Goal: Transaction & Acquisition: Book appointment/travel/reservation

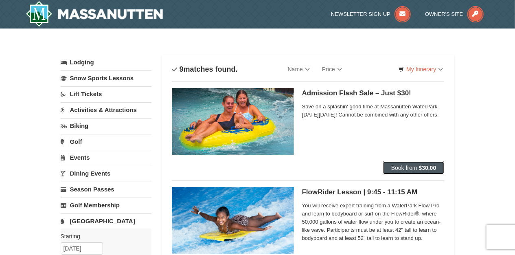
click at [417, 167] on span "Book from" at bounding box center [404, 168] width 26 height 7
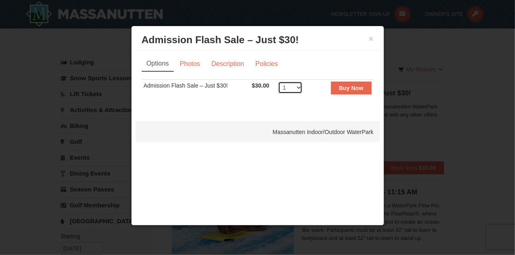
click at [301, 88] on select "1 2 3 4 5 6 7 8 9 10 11 12 13 14 15 16 17 18 19 20 21 22 23 24 25 26 27 28 29 3…" at bounding box center [290, 87] width 24 height 12
select select "9"
click at [278, 81] on select "1 2 3 4 5 6 7 8 9 10 11 12 13 14 15 16 17 18 19 20 21 22 23 24 25 26 27 28 29 3…" at bounding box center [290, 87] width 24 height 12
click at [351, 89] on strong "Buy Now" at bounding box center [351, 88] width 24 height 7
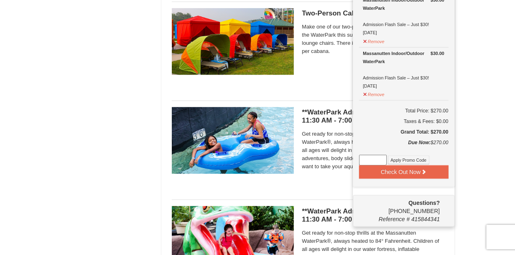
scroll to position [478, 0]
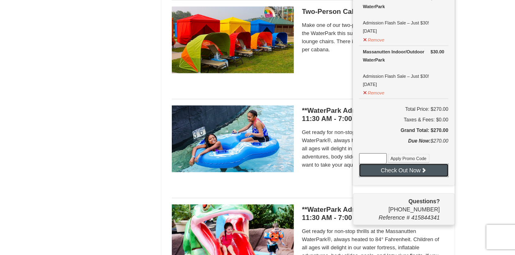
click at [406, 165] on button "Check Out Now" at bounding box center [404, 170] width 90 height 13
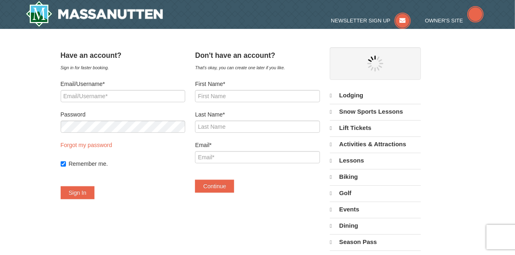
select select "9"
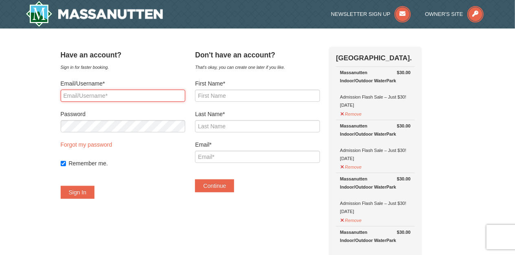
click at [124, 94] on input "Email/Username*" at bounding box center [123, 96] width 125 height 12
type input "mikesther@comcast.net"
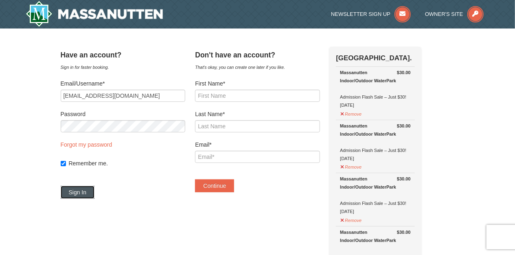
click at [91, 192] on button "Sign In" at bounding box center [78, 192] width 34 height 13
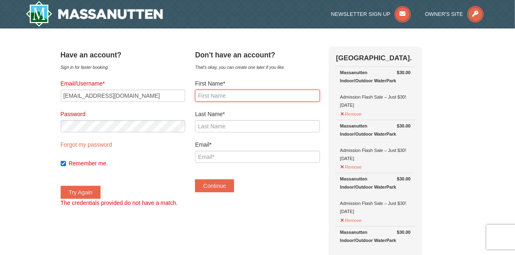
click at [267, 95] on input "First Name*" at bounding box center [257, 96] width 125 height 12
type input "mikka"
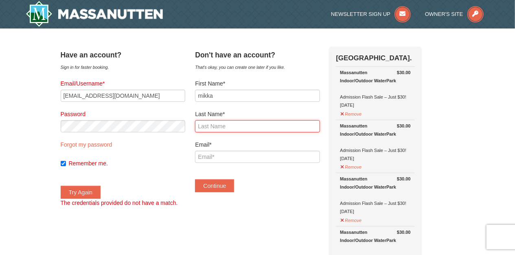
click at [246, 129] on input "Last Name*" at bounding box center [257, 126] width 125 height 12
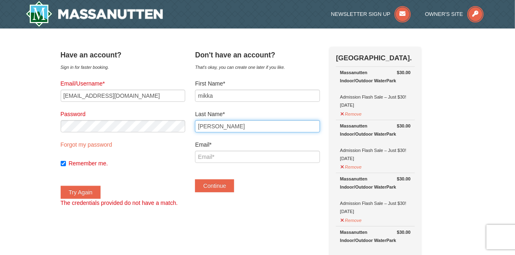
type input "Davis"
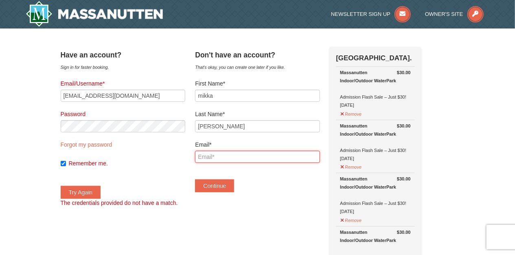
click at [230, 159] on input "Email*" at bounding box center [257, 157] width 125 height 12
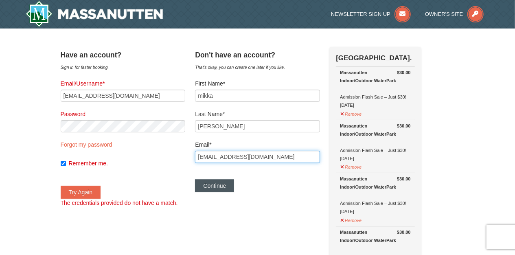
type input "mikkacotton@gmail.com"
click at [230, 186] on button "Continue" at bounding box center [214, 185] width 39 height 13
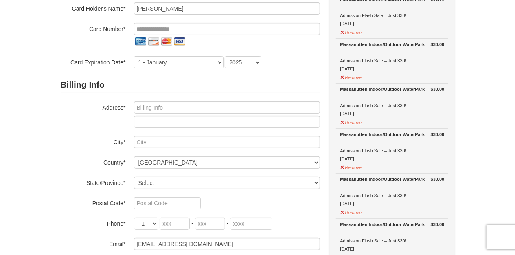
scroll to position [88, 0]
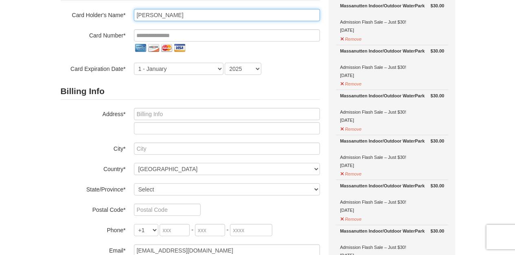
click at [221, 15] on input "mikka Davis" at bounding box center [227, 15] width 186 height 12
type input "m"
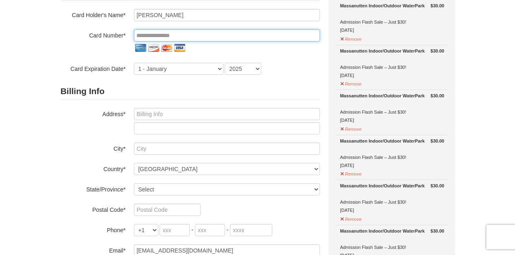
click at [200, 34] on input "tel" at bounding box center [227, 35] width 186 height 12
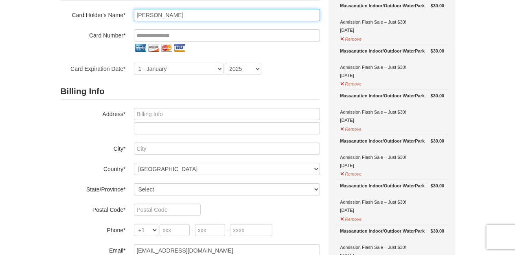
click at [200, 12] on input "Mikka Cotton-Davis" at bounding box center [227, 15] width 186 height 12
type input "Myniqua Cotton"
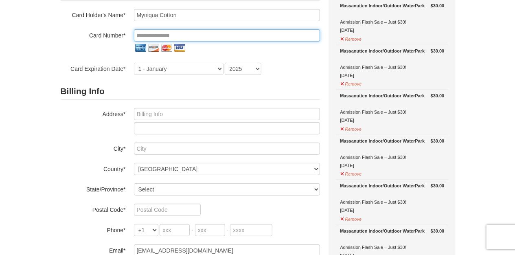
click at [186, 33] on input "tel" at bounding box center [227, 35] width 186 height 12
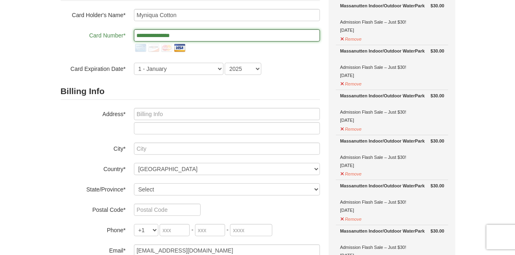
type input "**********"
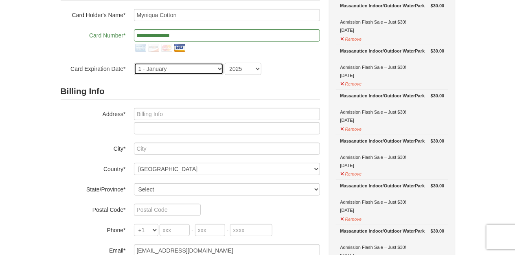
click at [197, 68] on select "1 - January 2 - February 3 - March 4 - April 5 - May 6 - June 7 - July 8 - Augu…" at bounding box center [179, 69] width 90 height 12
select select "3"
click at [134, 63] on select "1 - January 2 - February 3 - March 4 - April 5 - May 6 - June 7 - July 8 - Augu…" at bounding box center [179, 69] width 90 height 12
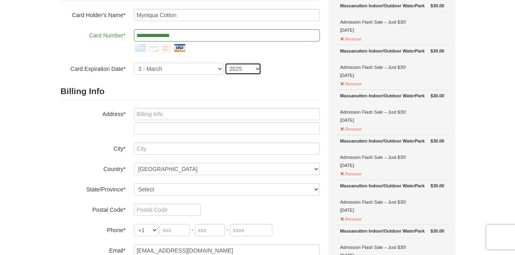
click at [258, 70] on select "2025 2026 2027 2028 2029 2030 2031 2032 2033 2034" at bounding box center [243, 69] width 37 height 12
select select "2029"
click at [225, 63] on select "2025 2026 2027 2028 2029 2030 2031 2032 2033 2034" at bounding box center [243, 69] width 37 height 12
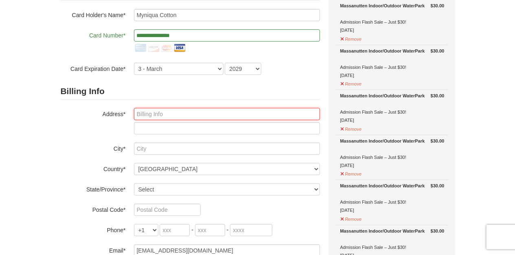
click at [235, 114] on input "text" at bounding box center [227, 114] width 186 height 12
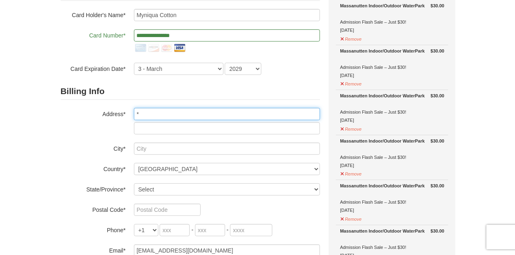
type input "*"
type input "8 La Rochelle Ct"
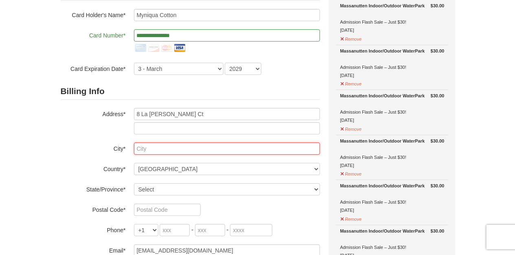
click at [205, 149] on input "text" at bounding box center [227, 149] width 186 height 12
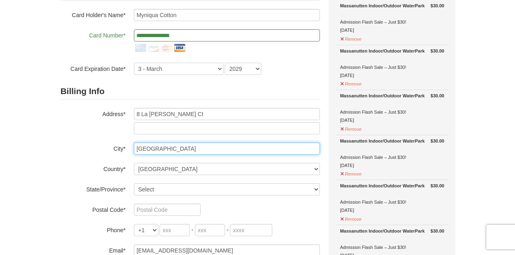
type input "newark"
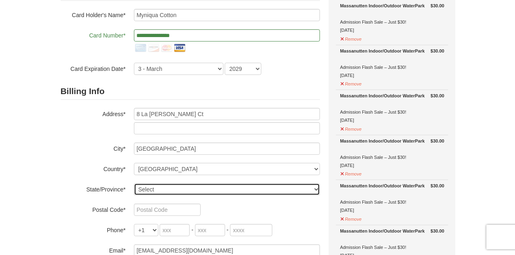
select select "DE"
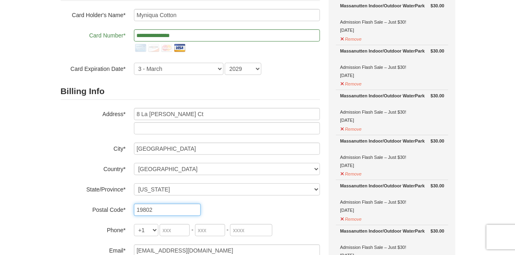
type input "19802"
click at [173, 227] on input "tel" at bounding box center [175, 230] width 30 height 12
type input "302"
type input "275"
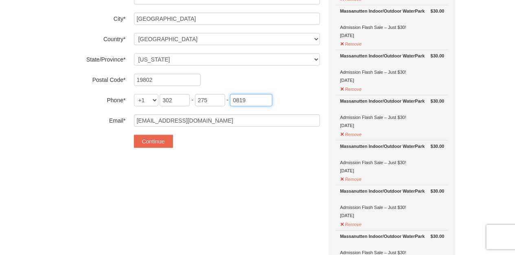
scroll to position [219, 0]
type input "0819"
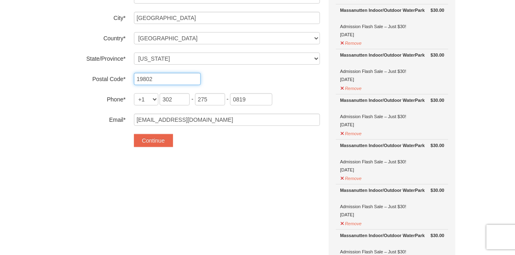
click at [166, 77] on input "19802" at bounding box center [167, 79] width 67 height 12
type input "19702"
click at [160, 143] on button "Continue" at bounding box center [153, 140] width 39 height 13
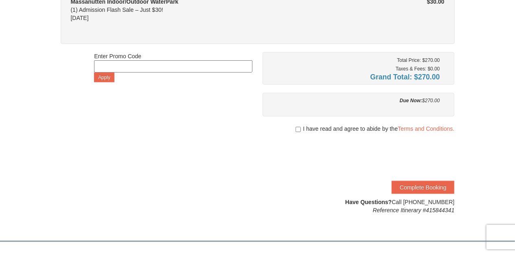
scroll to position [357, 0]
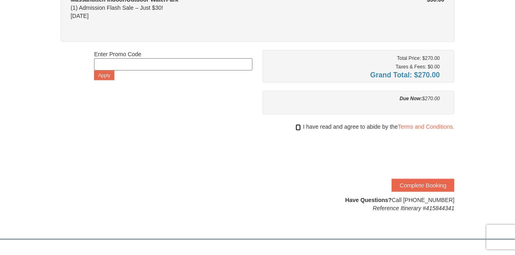
click at [299, 124] on input "checkbox" at bounding box center [298, 127] width 5 height 7
checkbox input "true"
click at [422, 182] on button "Complete Booking" at bounding box center [423, 185] width 63 height 13
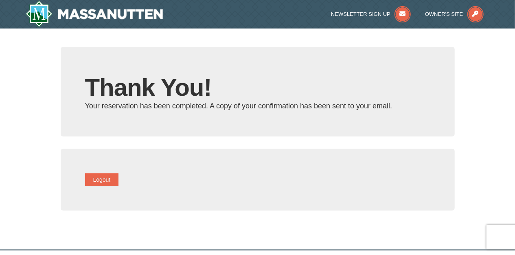
type input "mikkacotton@gmail.com"
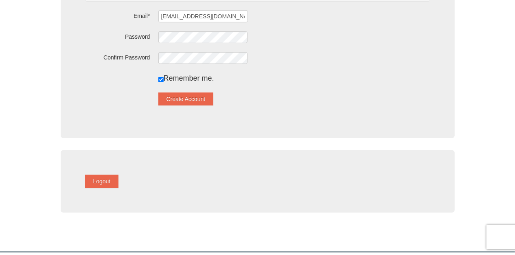
scroll to position [180, 0]
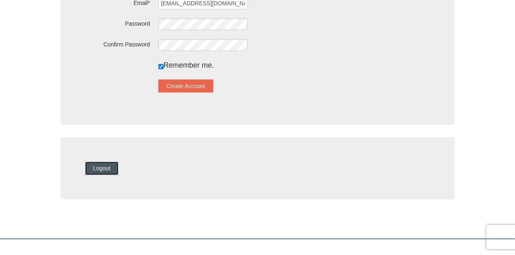
click at [116, 165] on button "Logout" at bounding box center [102, 168] width 34 height 13
